Goal: Answer question/provide support: Share knowledge or assist other users

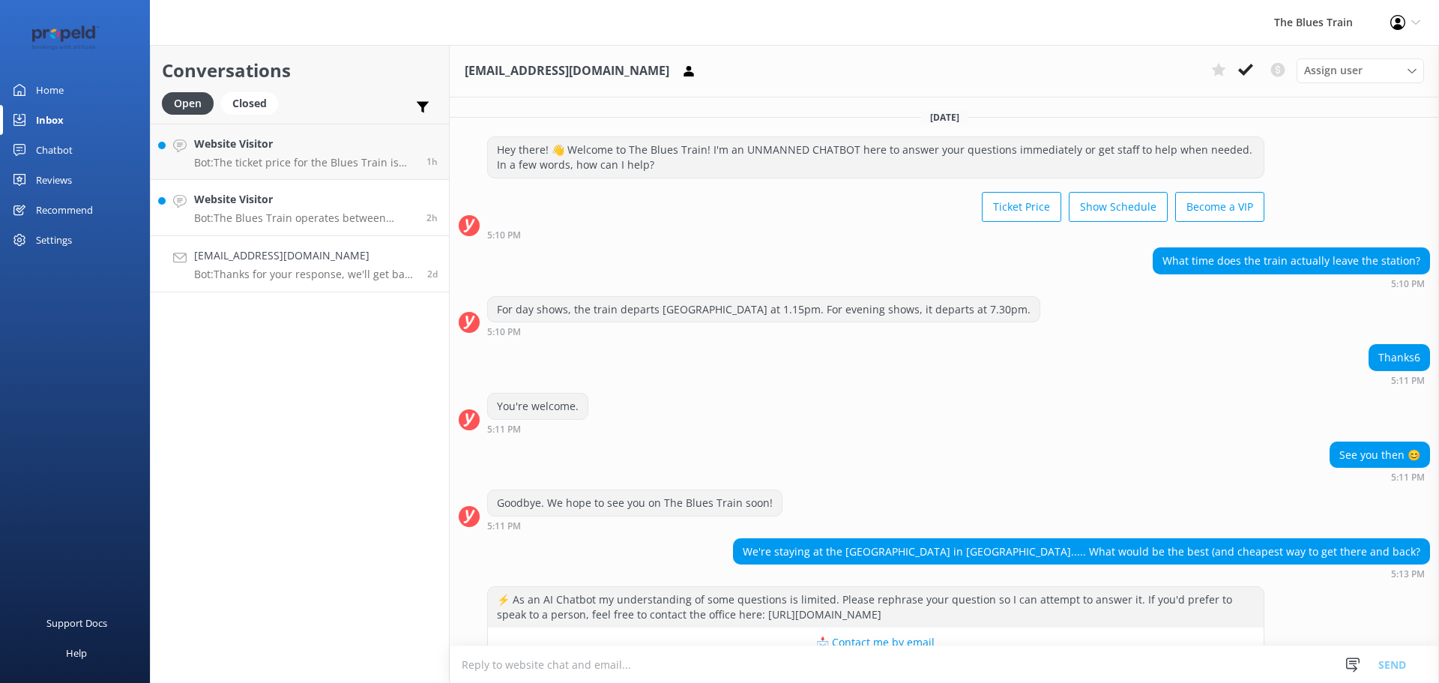
scroll to position [190, 0]
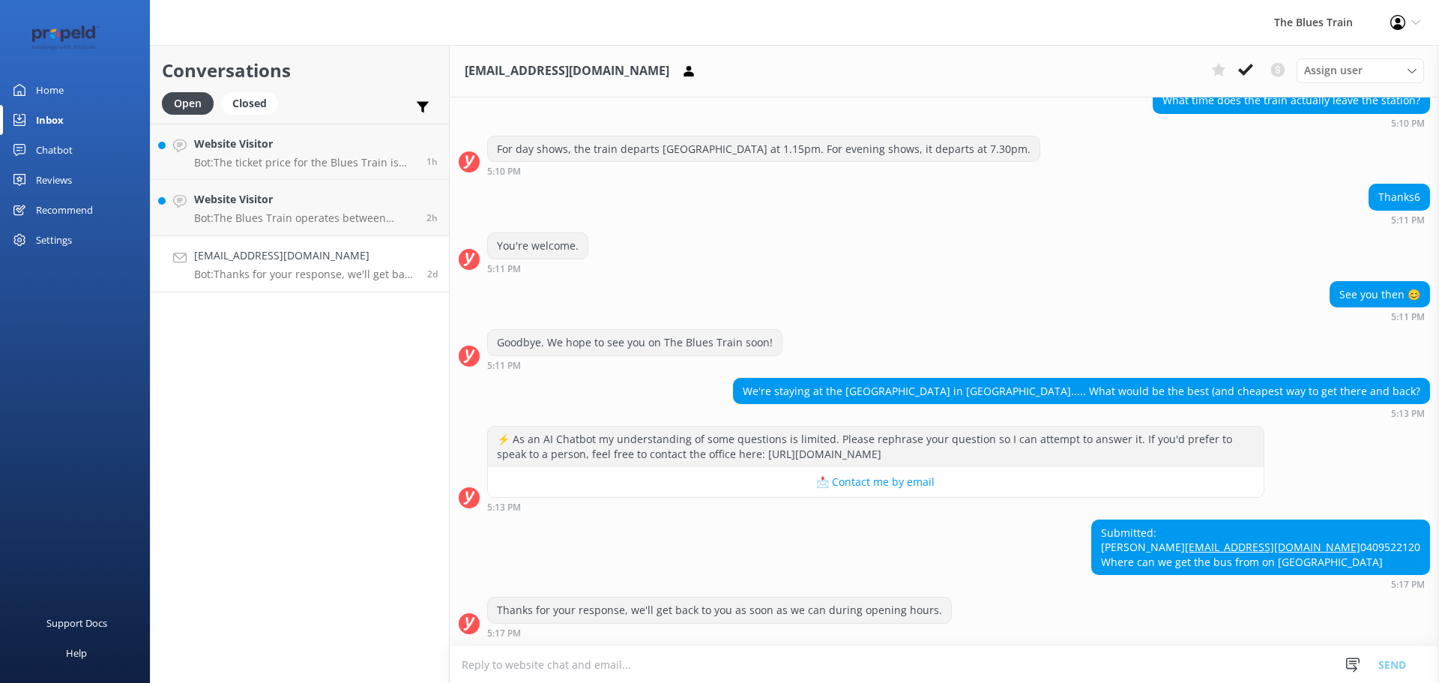
click at [72, 154] on div "Chatbot" at bounding box center [54, 150] width 37 height 30
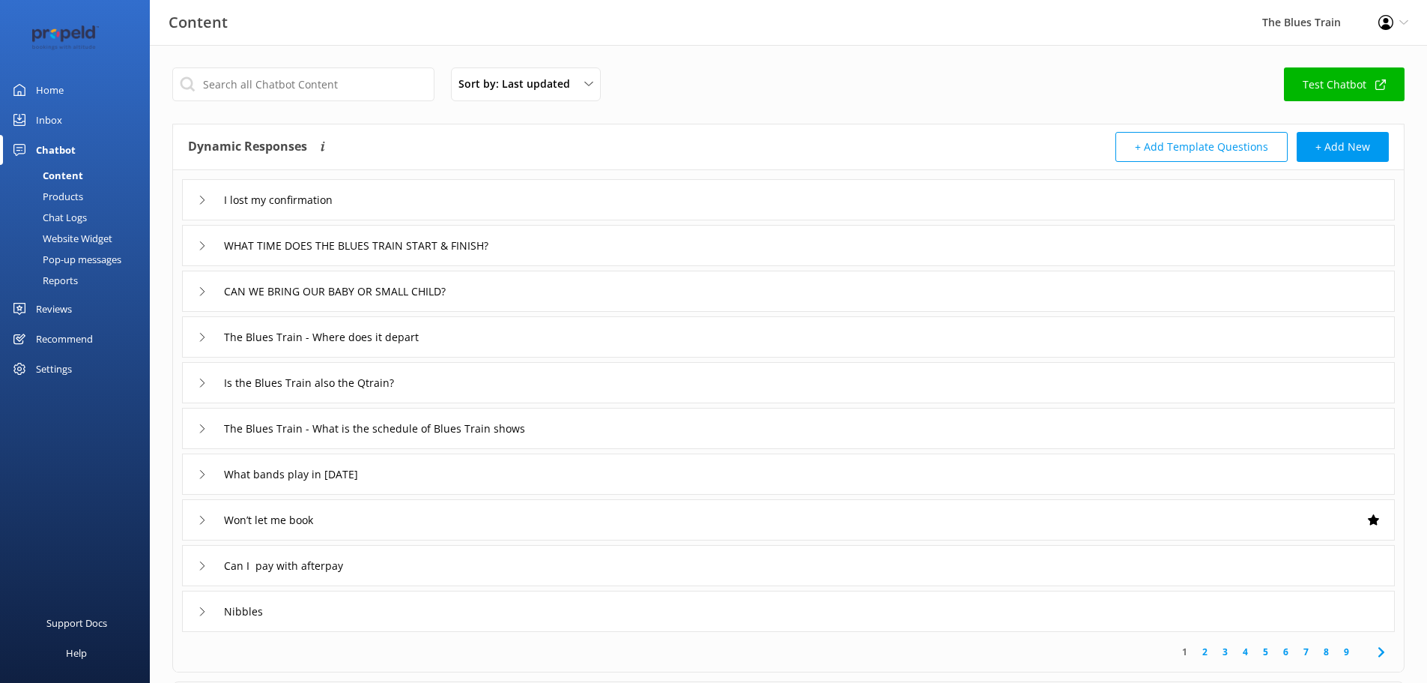
click at [88, 218] on link "Chat Logs" at bounding box center [79, 217] width 141 height 21
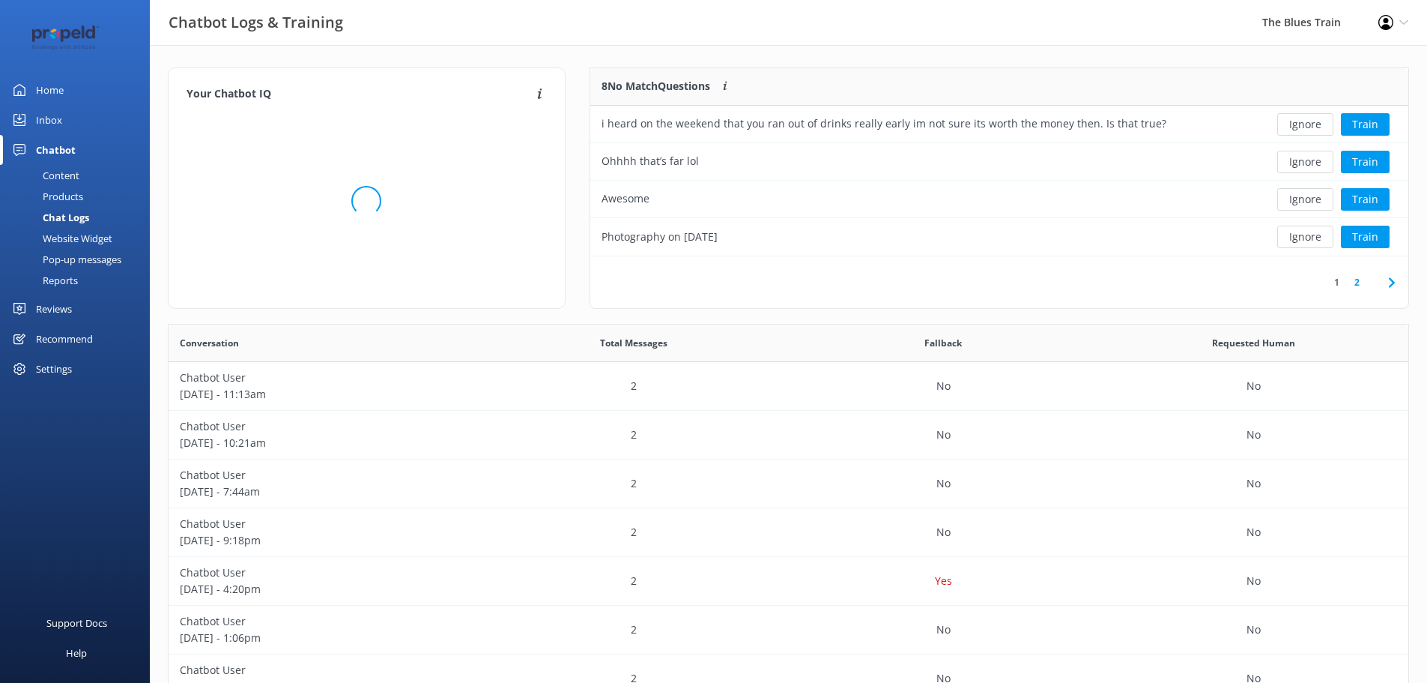
scroll to position [177, 807]
click at [72, 175] on div "Content" at bounding box center [44, 175] width 70 height 21
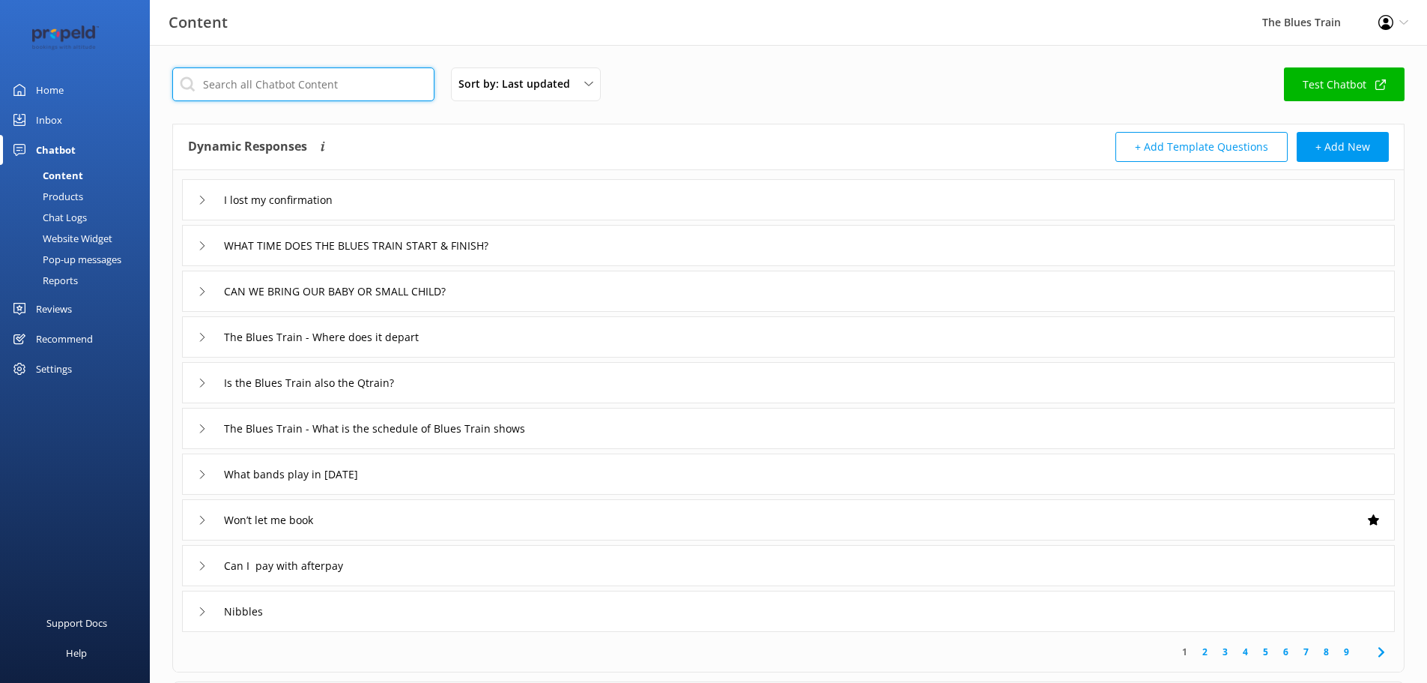
click at [315, 82] on input "text" at bounding box center [303, 84] width 262 height 34
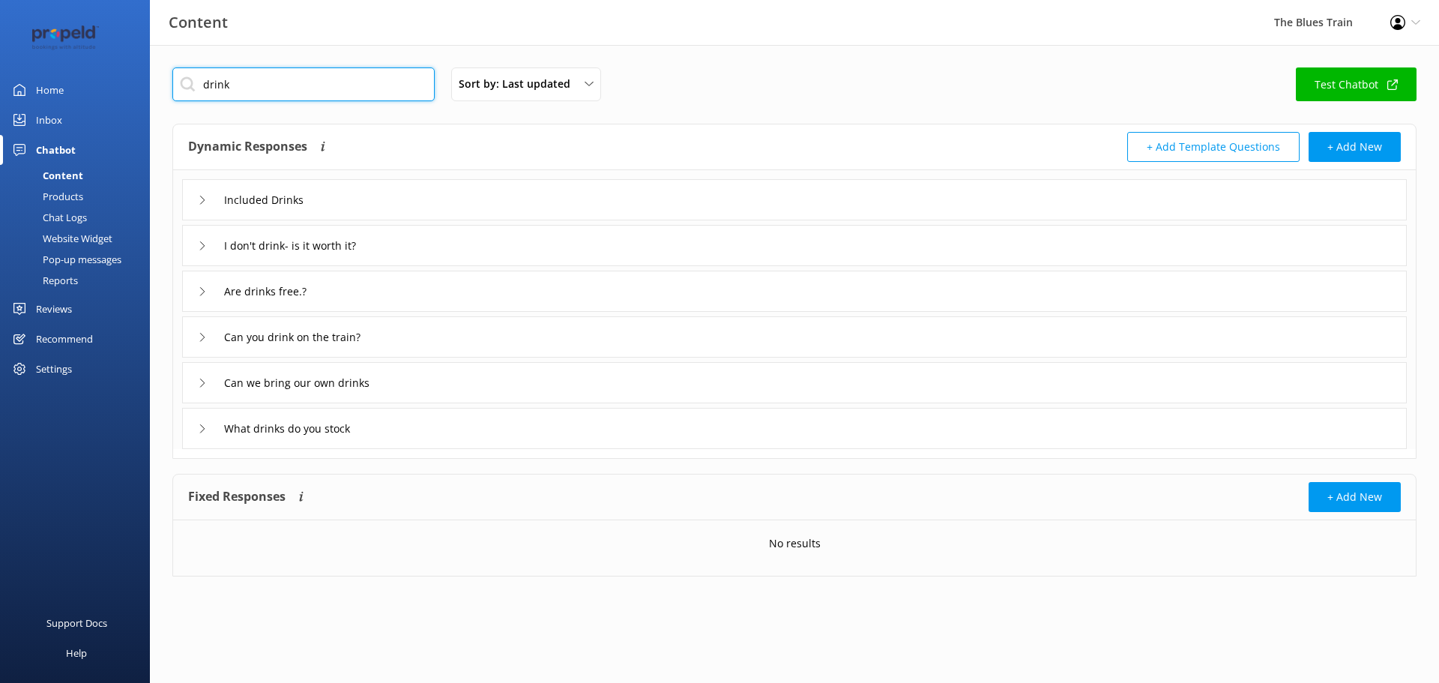
type input "drink"
click at [200, 203] on icon at bounding box center [202, 200] width 9 height 9
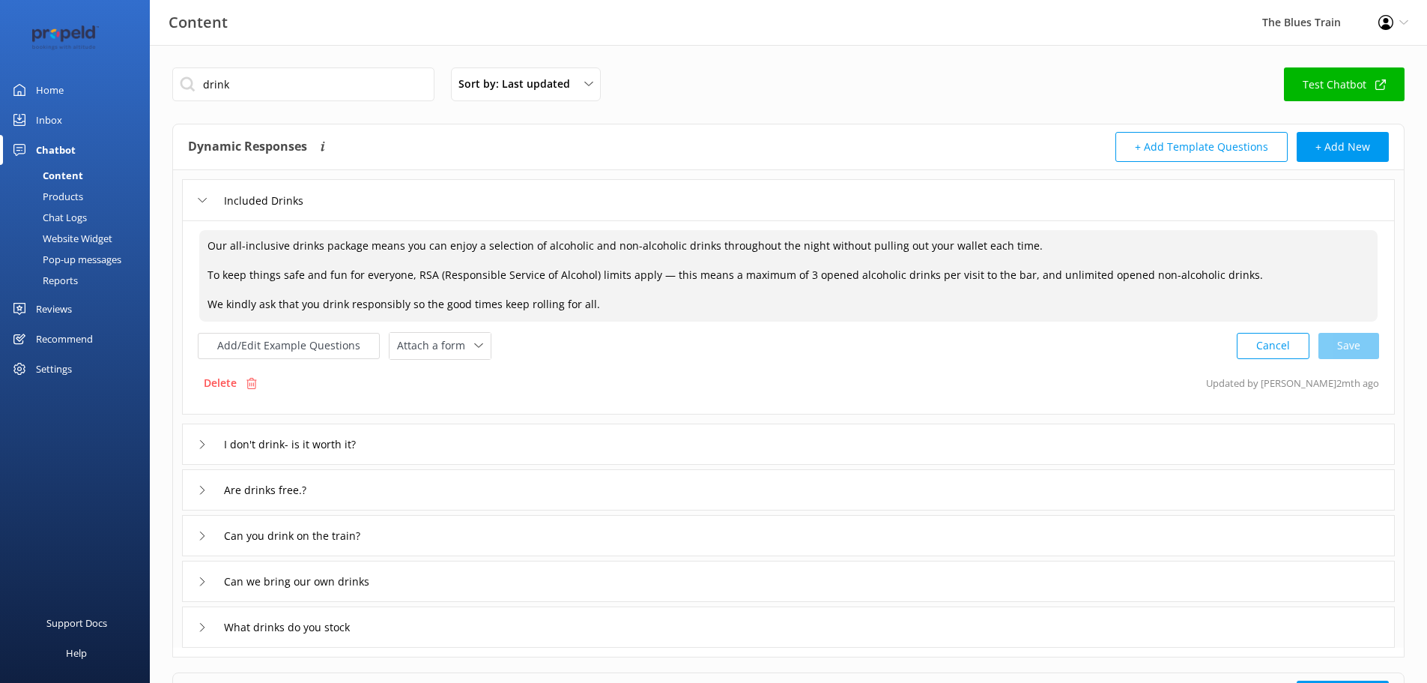
drag, startPoint x: 649, startPoint y: 277, endPoint x: 1227, endPoint y: 280, distance: 578.5
click at [1227, 280] on textarea "Our all-inclusive drinks package means you can enjoy a selection of alcoholic a…" at bounding box center [788, 275] width 1179 height 91
click at [1363, 345] on div "Cancel Save" at bounding box center [1308, 346] width 142 height 28
type textarea "Our all-inclusive drinks package means you can enjoy a selection of alcoholic a…"
click at [449, 445] on div "I don't drink- is it worth it?" at bounding box center [788, 442] width 1213 height 41
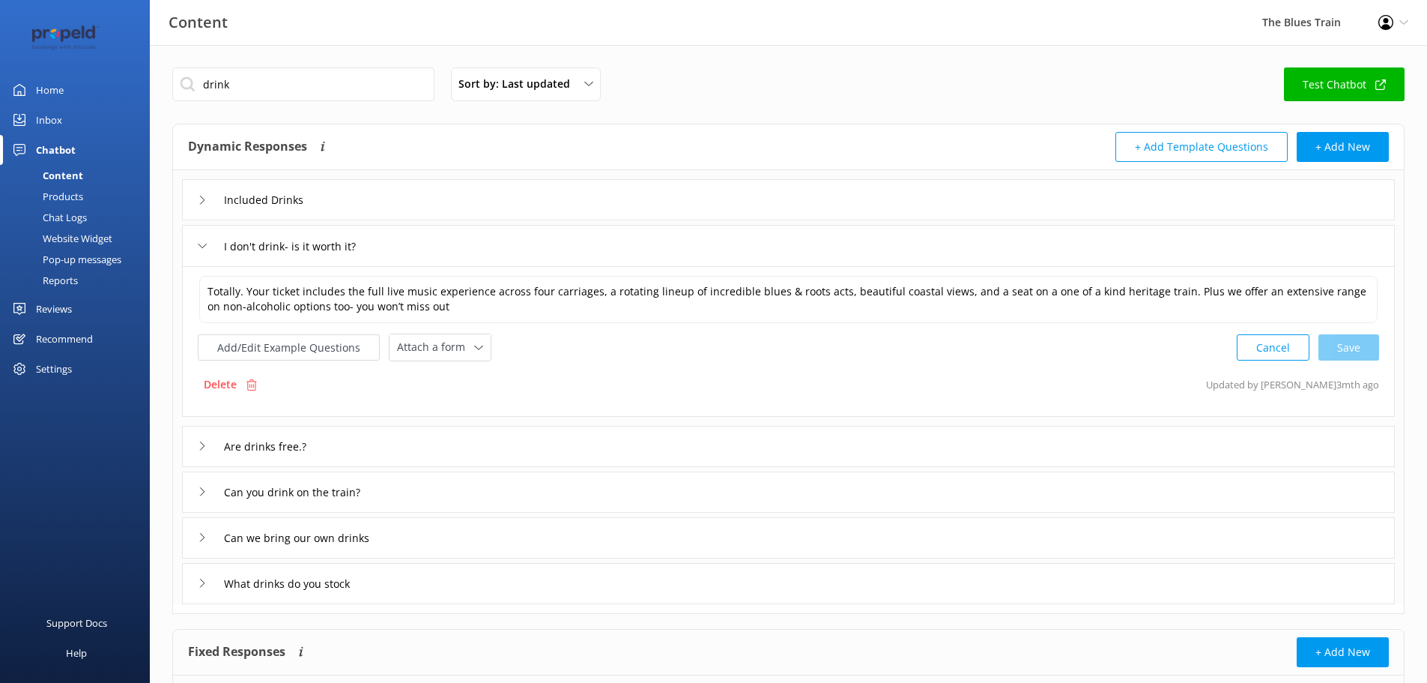
click at [448, 444] on div "Are drinks free.?" at bounding box center [788, 446] width 1213 height 41
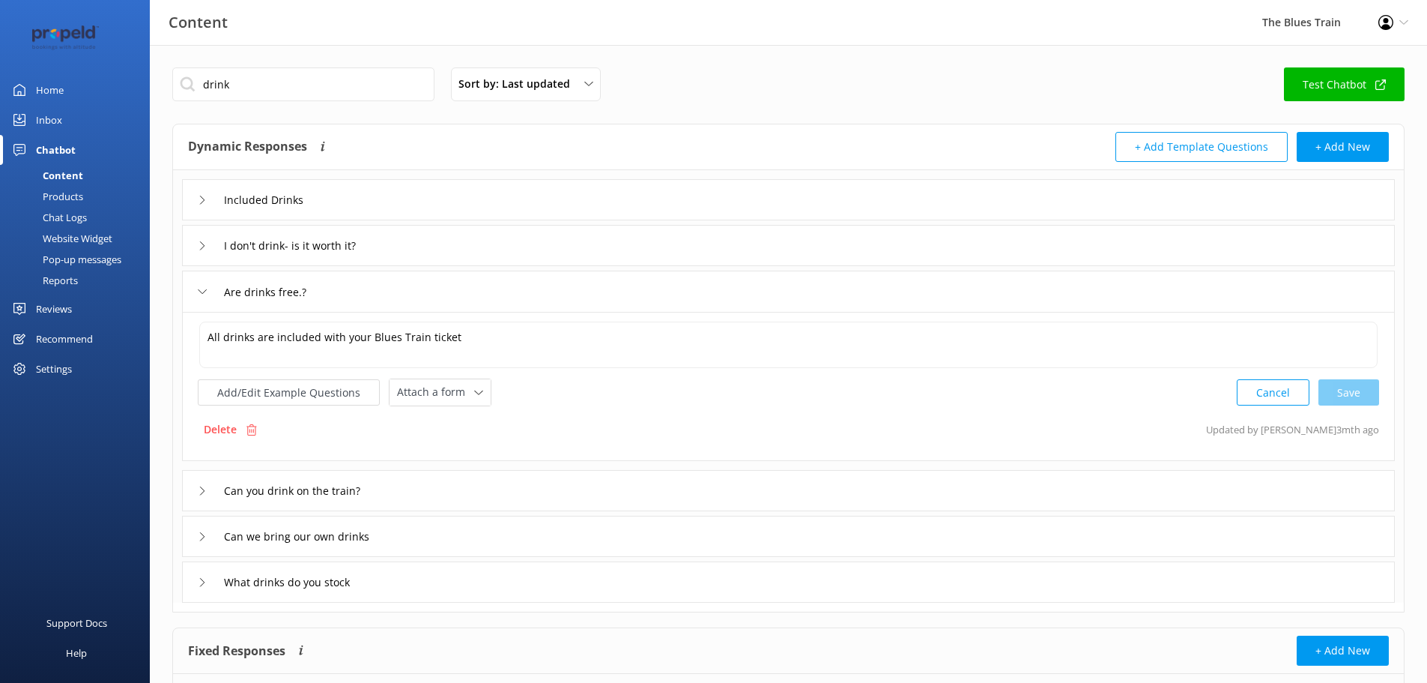
click at [426, 486] on div "Can you drink on the train?" at bounding box center [788, 490] width 1213 height 41
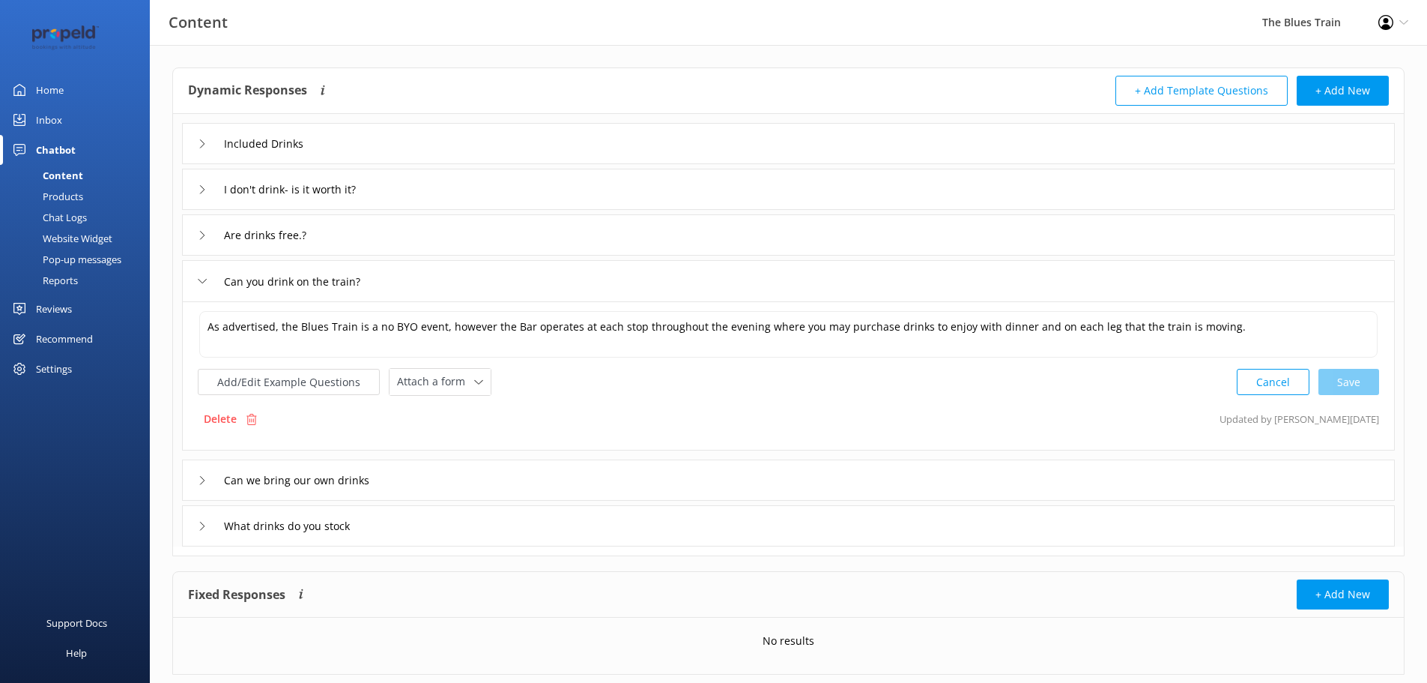
click at [490, 485] on div "Can we bring our own drinks" at bounding box center [788, 479] width 1213 height 41
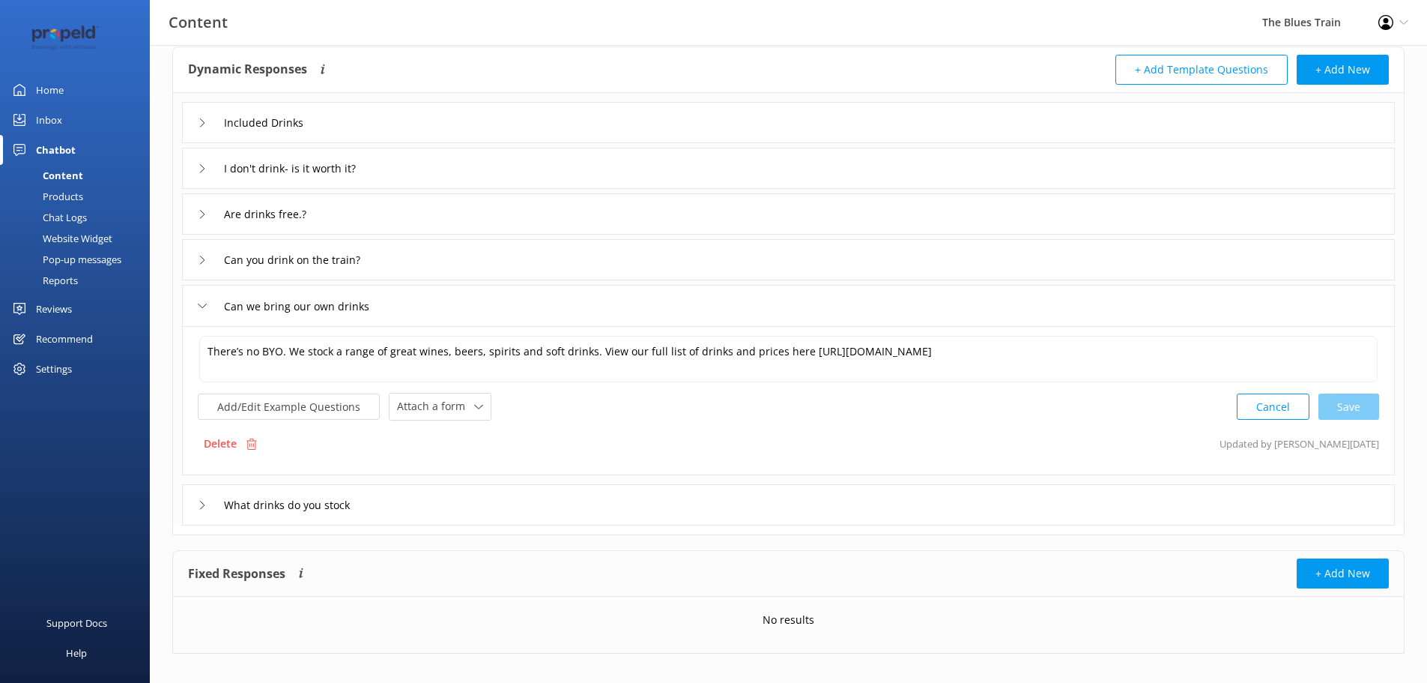
scroll to position [93, 0]
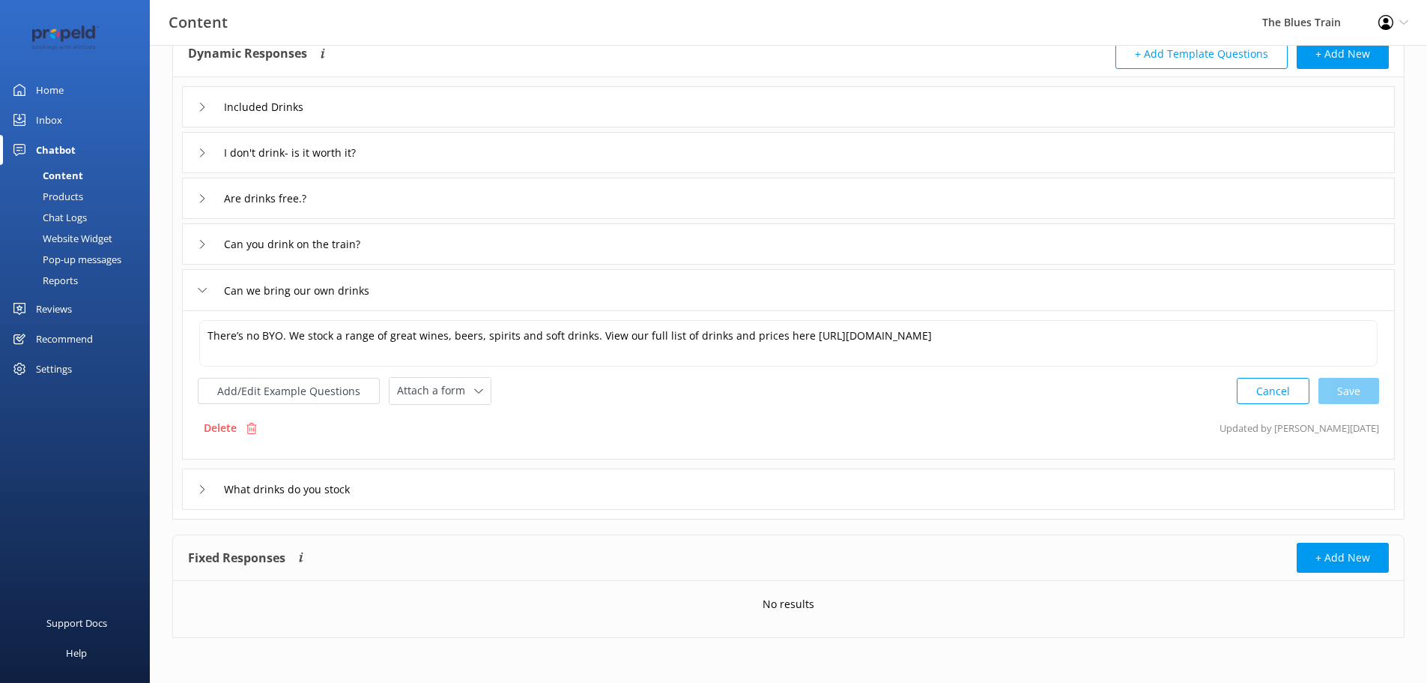
click at [493, 481] on div "What drinks do you stock" at bounding box center [788, 488] width 1213 height 41
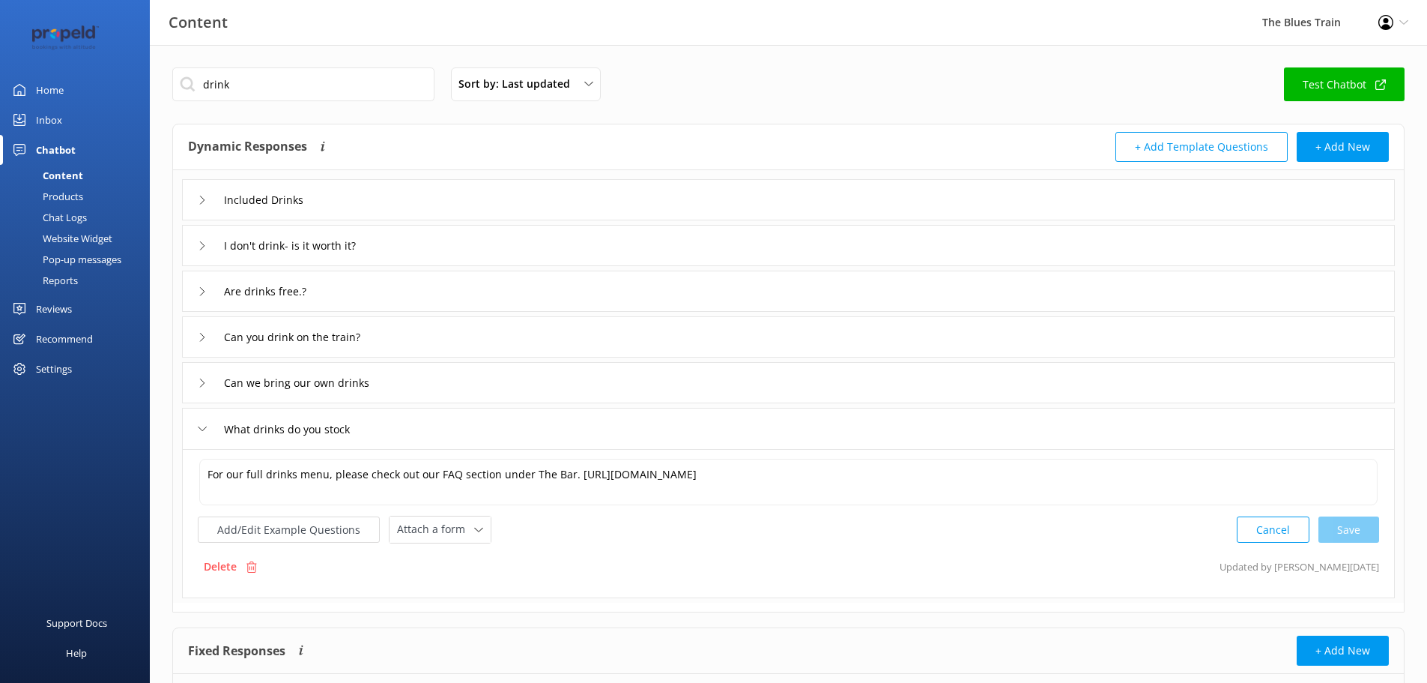
click at [480, 177] on div "Included Drinks I don't drink- is it worth it? Are drinks free.? Can you drink …" at bounding box center [788, 386] width 1231 height 432
click at [469, 199] on div "Included Drinks" at bounding box center [788, 199] width 1213 height 41
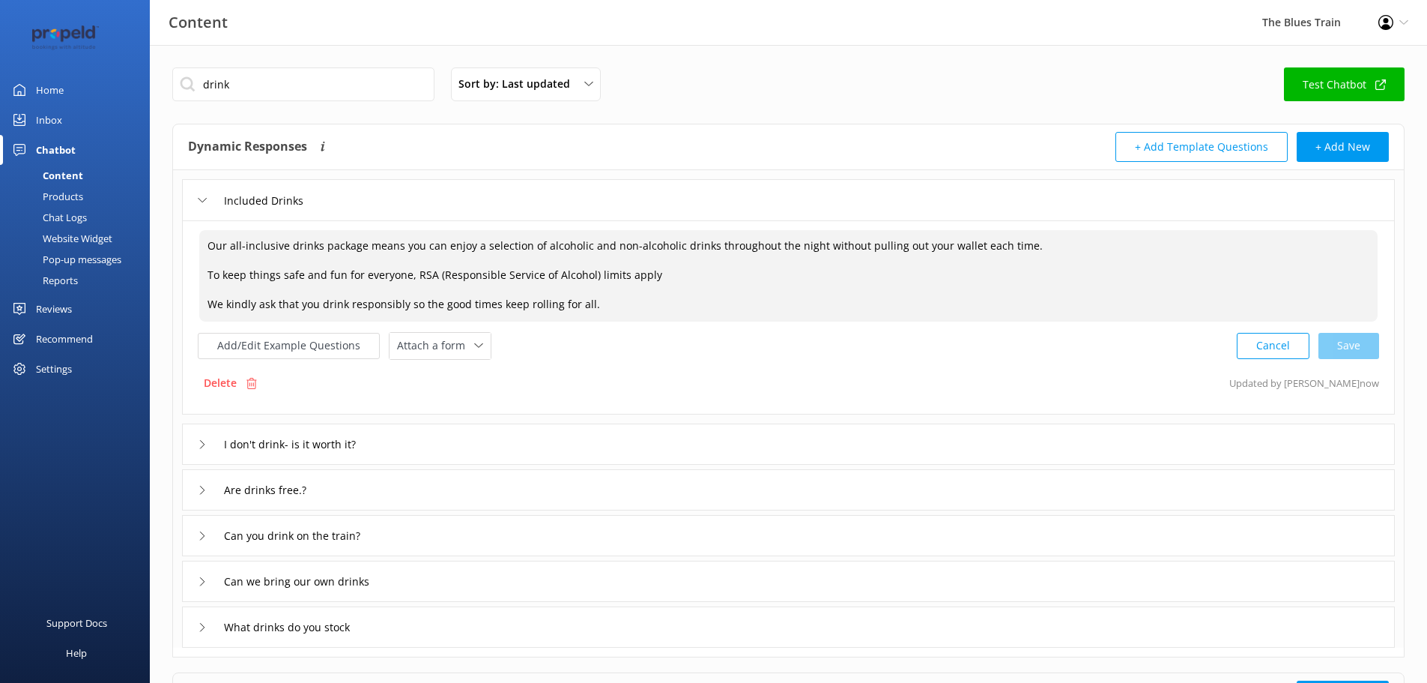
drag, startPoint x: 243, startPoint y: 243, endPoint x: 227, endPoint y: 238, distance: 16.4
click at [227, 238] on textarea "Our all-inclusive drinks package means you can enjoy a selection of alcoholic a…" at bounding box center [788, 275] width 1179 height 91
click at [1360, 347] on div "Cancel Save" at bounding box center [1308, 346] width 142 height 28
type textarea "Our inclusive drinks package means you can enjoy a selection of alcoholic and n…"
click at [73, 114] on link "Inbox" at bounding box center [75, 120] width 150 height 30
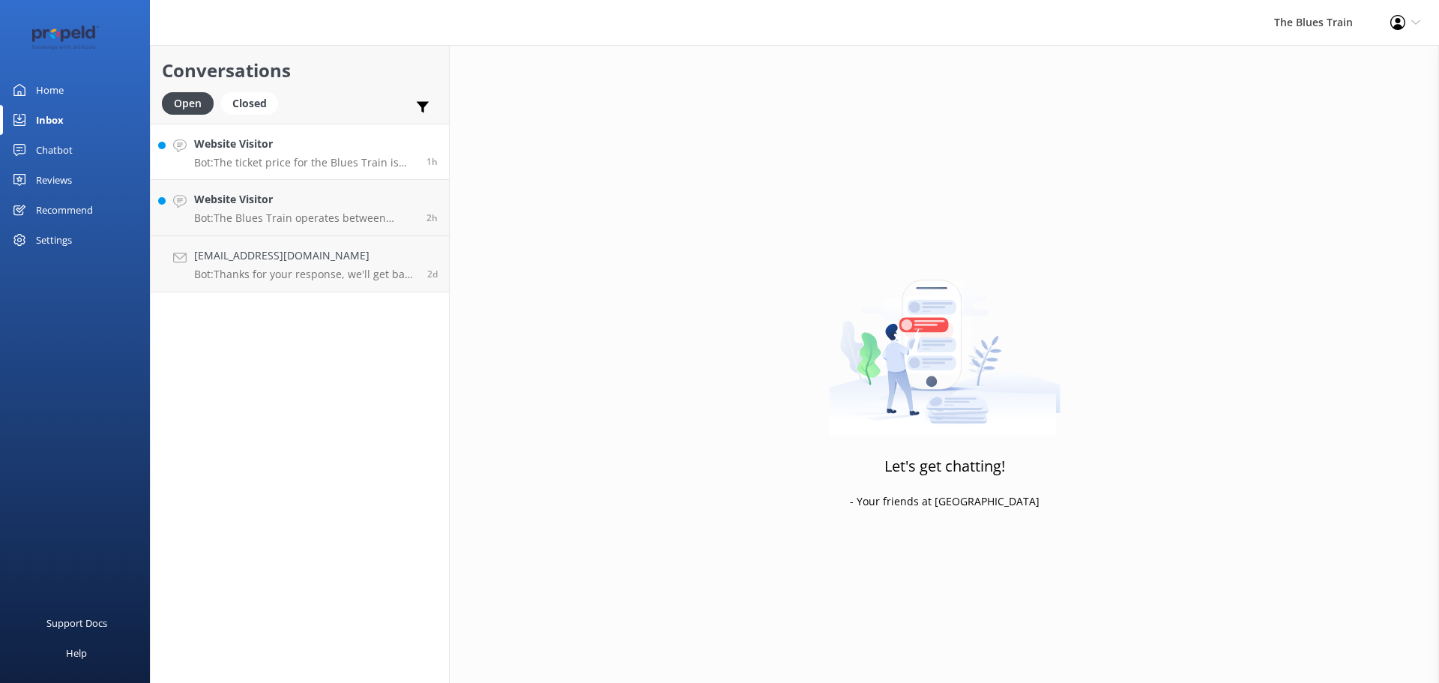
click at [356, 142] on h4 "Website Visitor" at bounding box center [304, 144] width 221 height 16
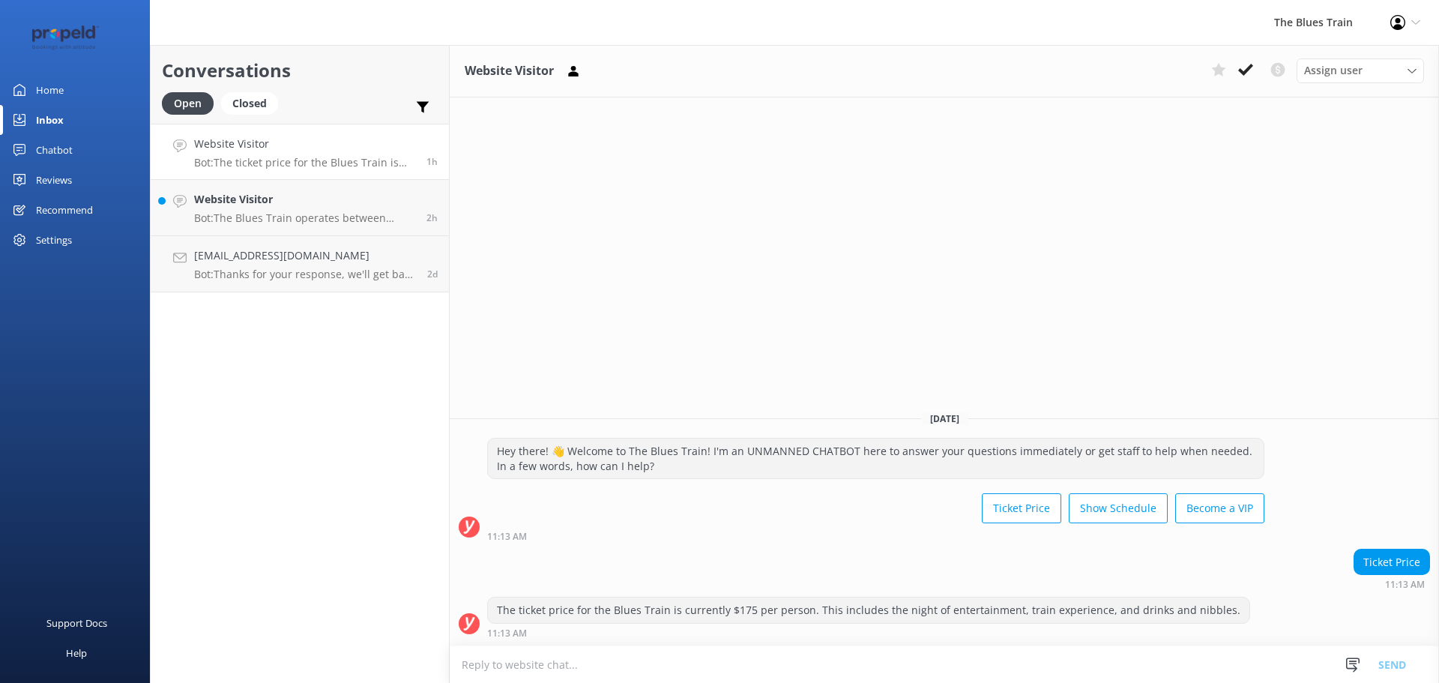
click at [1245, 82] on div "Assign user [PERSON_NAME] [PERSON_NAME] K [PERSON_NAME]" at bounding box center [1314, 70] width 219 height 24
click at [1254, 74] on button at bounding box center [1245, 69] width 27 height 22
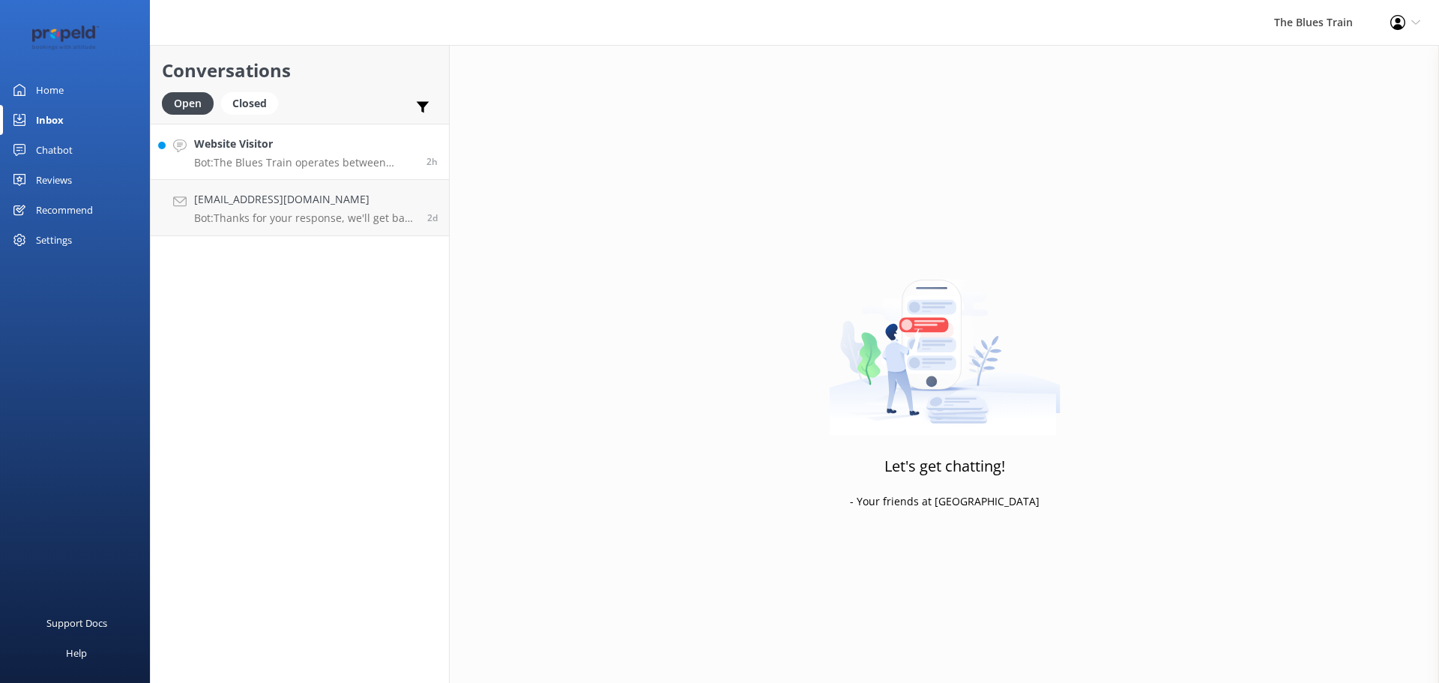
click at [264, 148] on h4 "Website Visitor" at bounding box center [304, 144] width 221 height 16
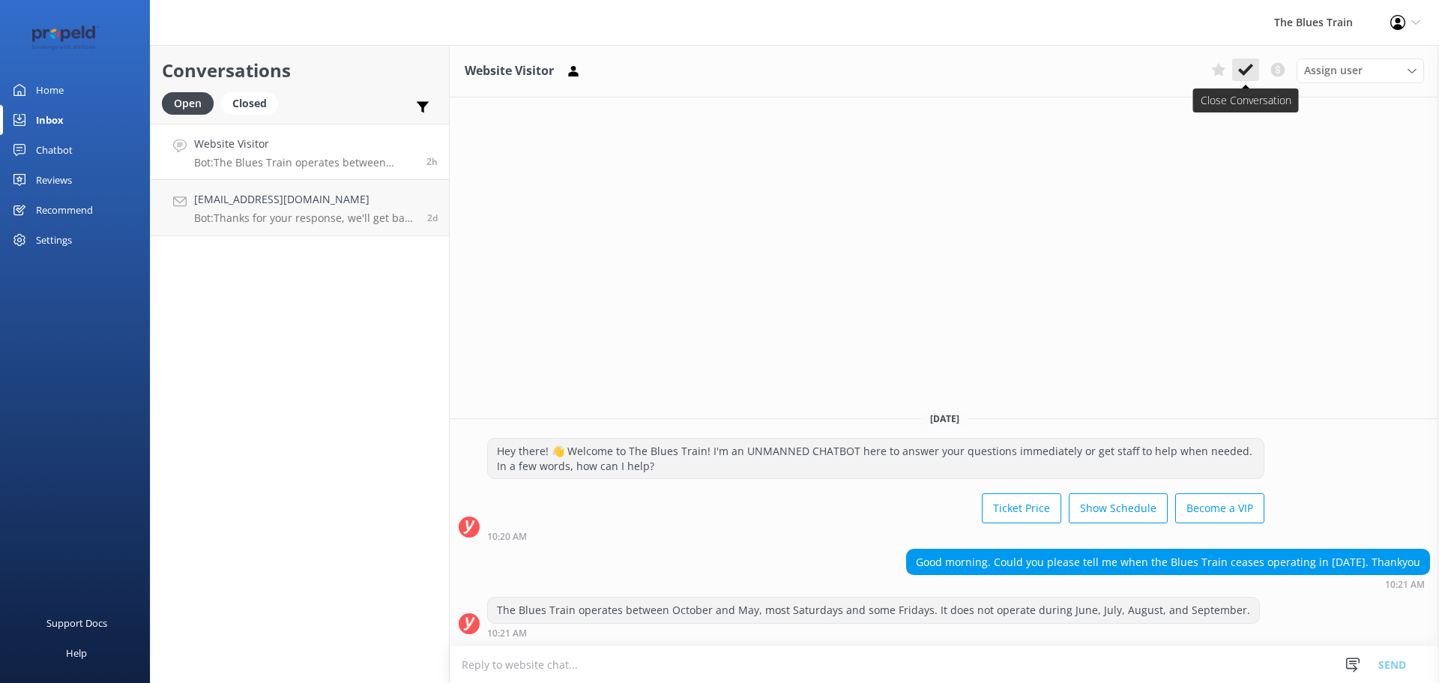
click at [1243, 75] on use at bounding box center [1245, 70] width 15 height 12
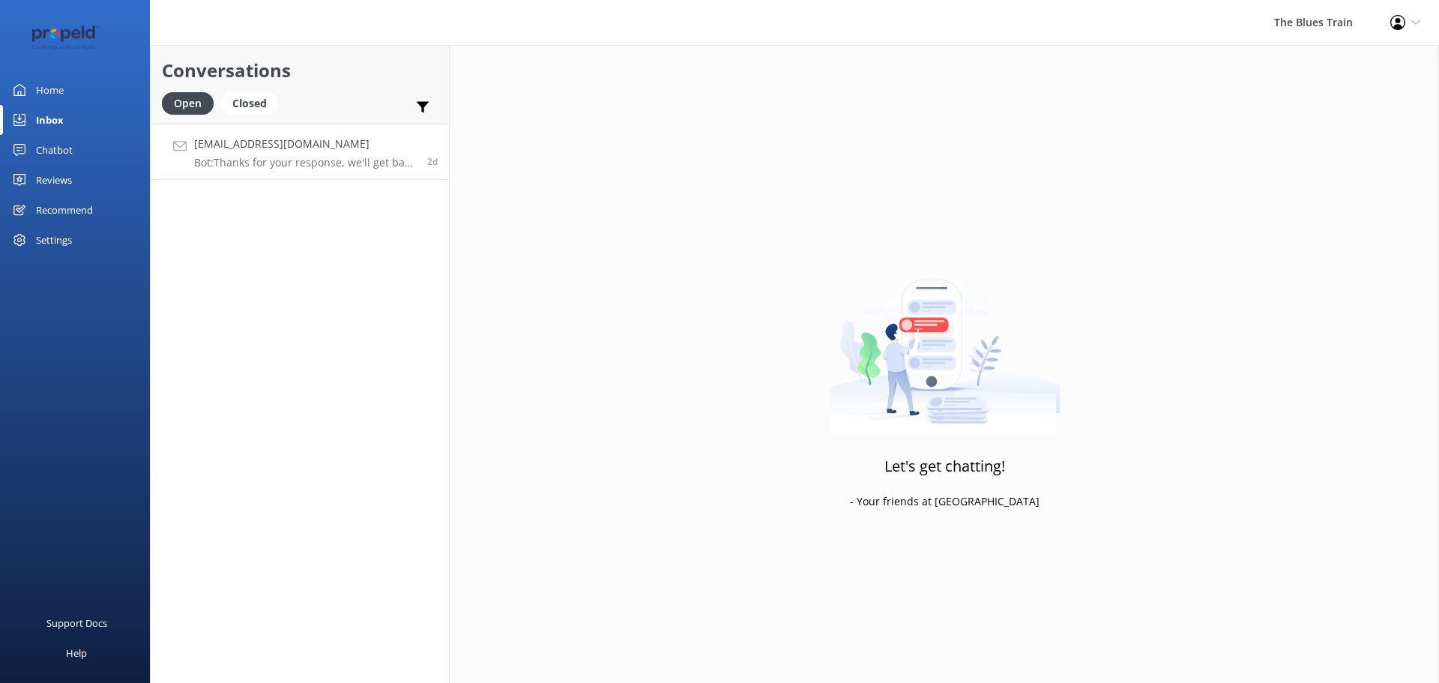
click at [387, 160] on p "Bot: Thanks for your response, we'll get back to you as soon as we can during o…" at bounding box center [305, 162] width 222 height 13
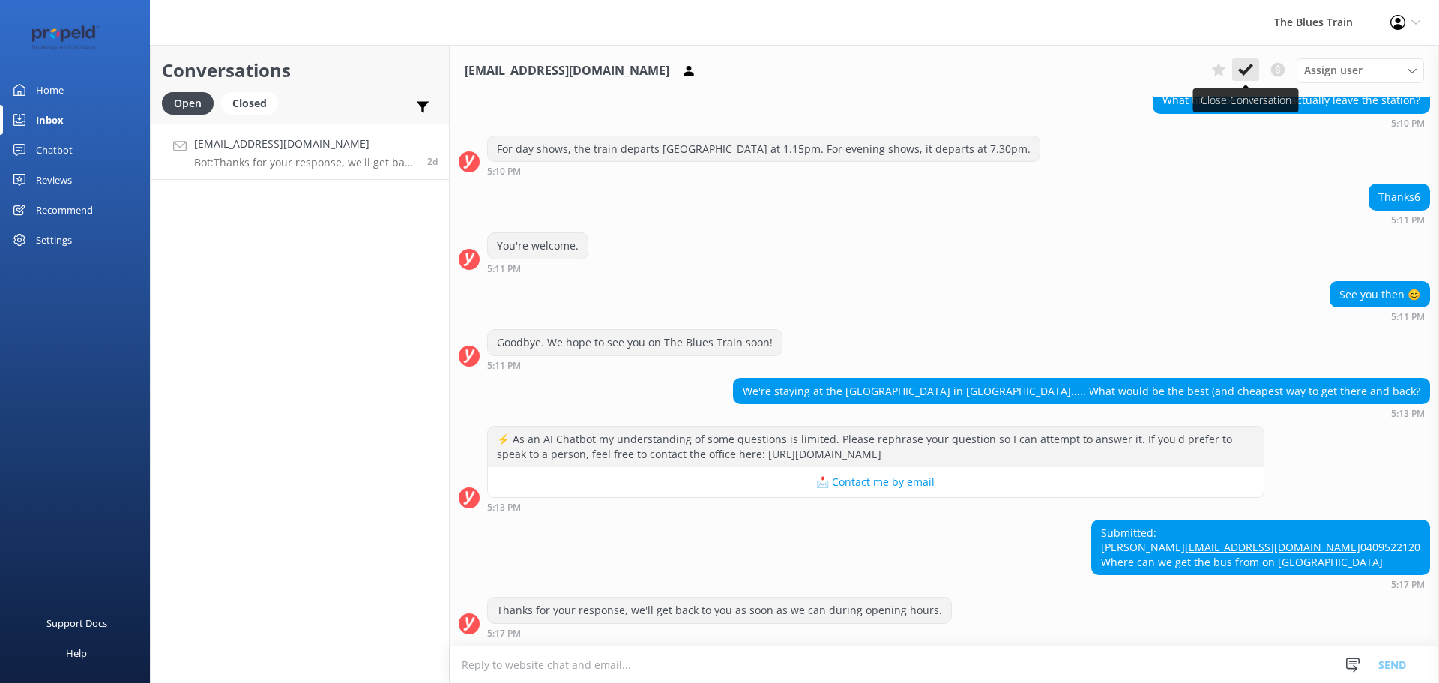
scroll to position [190, 0]
click at [1248, 72] on icon at bounding box center [1245, 69] width 15 height 15
